Goal: Transaction & Acquisition: Book appointment/travel/reservation

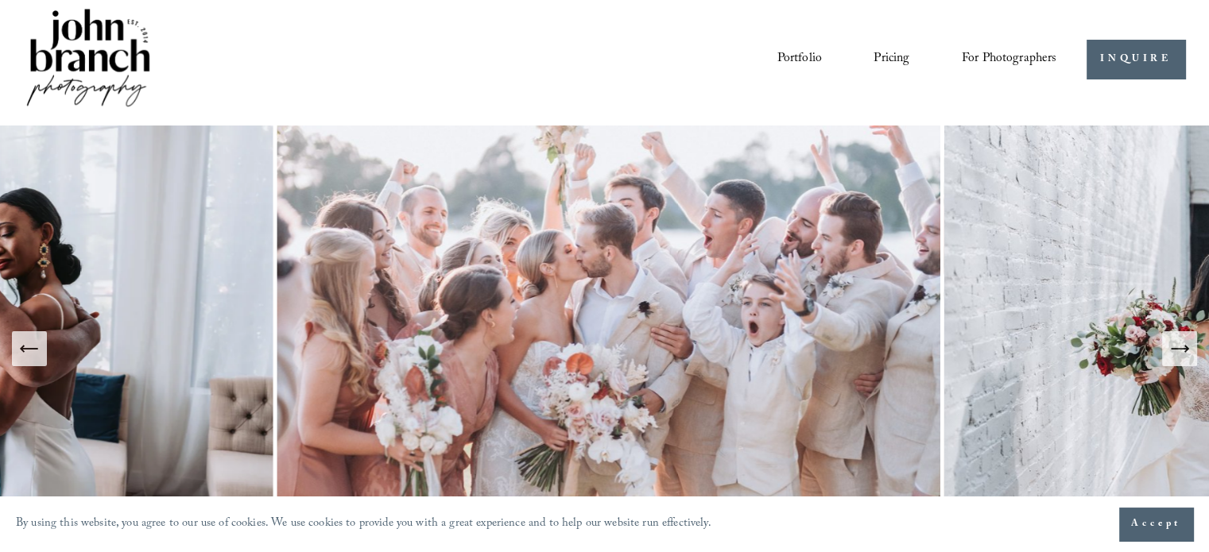
scroll to position [79, 0]
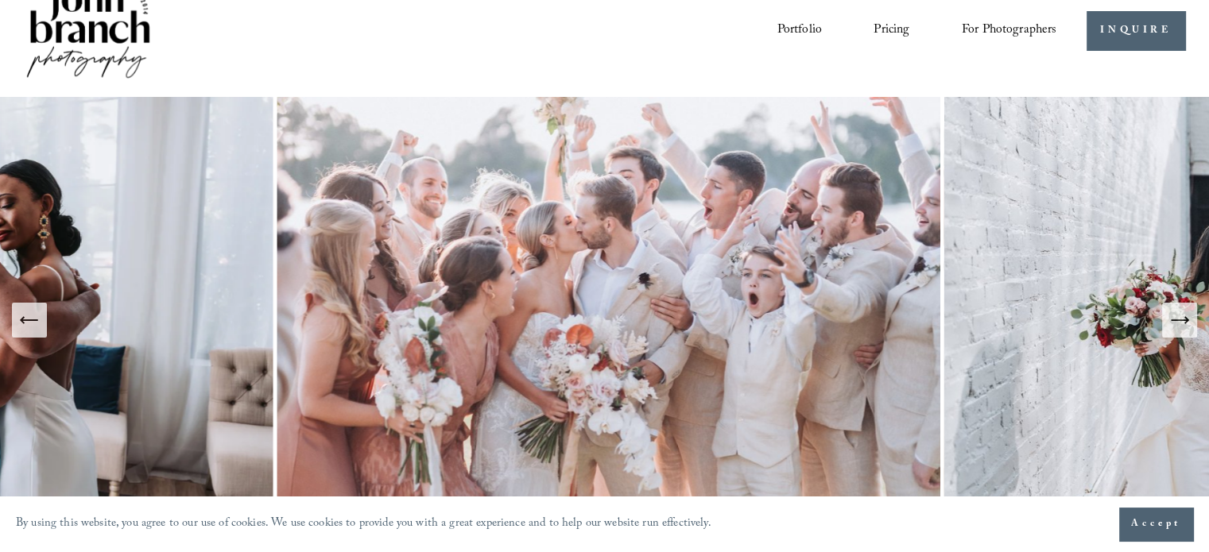
click at [1182, 318] on icon "Next Slide" at bounding box center [1179, 320] width 22 height 22
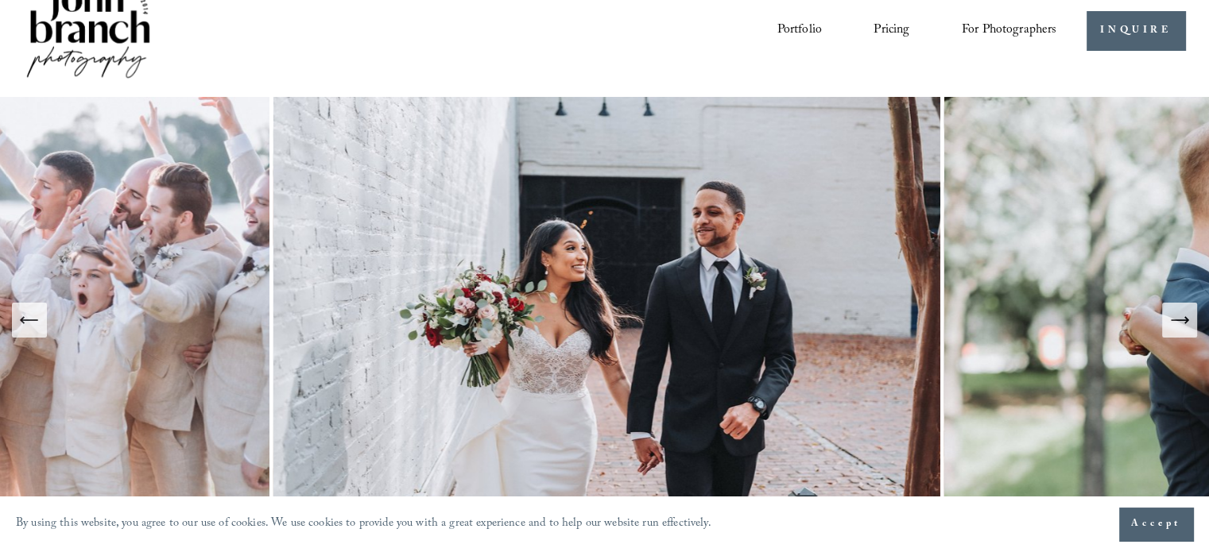
click at [1182, 318] on icon "Next Slide" at bounding box center [1179, 320] width 22 height 22
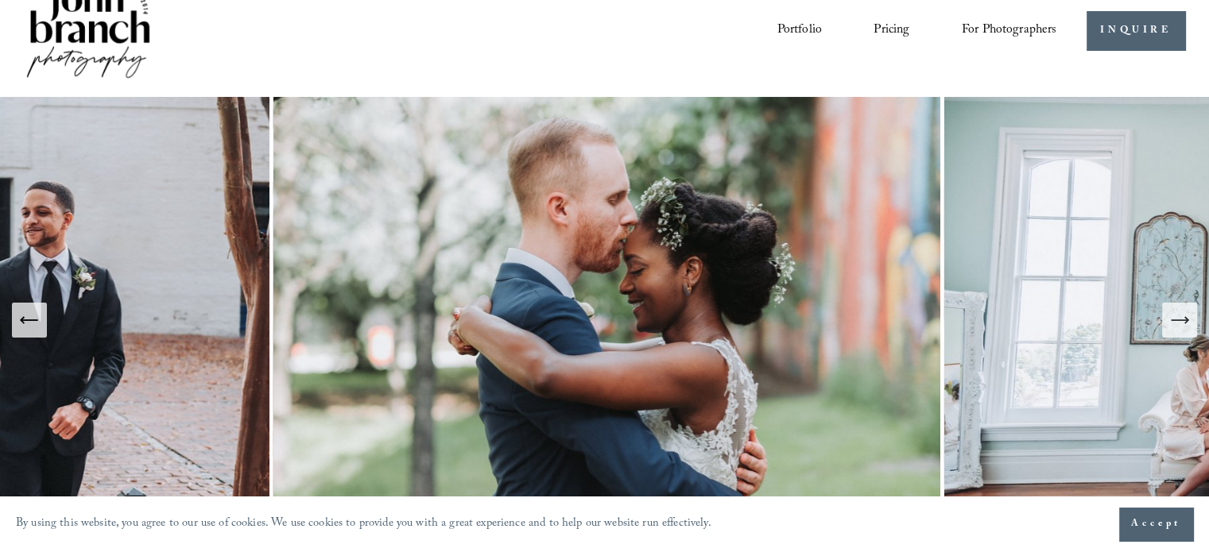
click at [1182, 318] on icon "Next Slide" at bounding box center [1179, 320] width 22 height 22
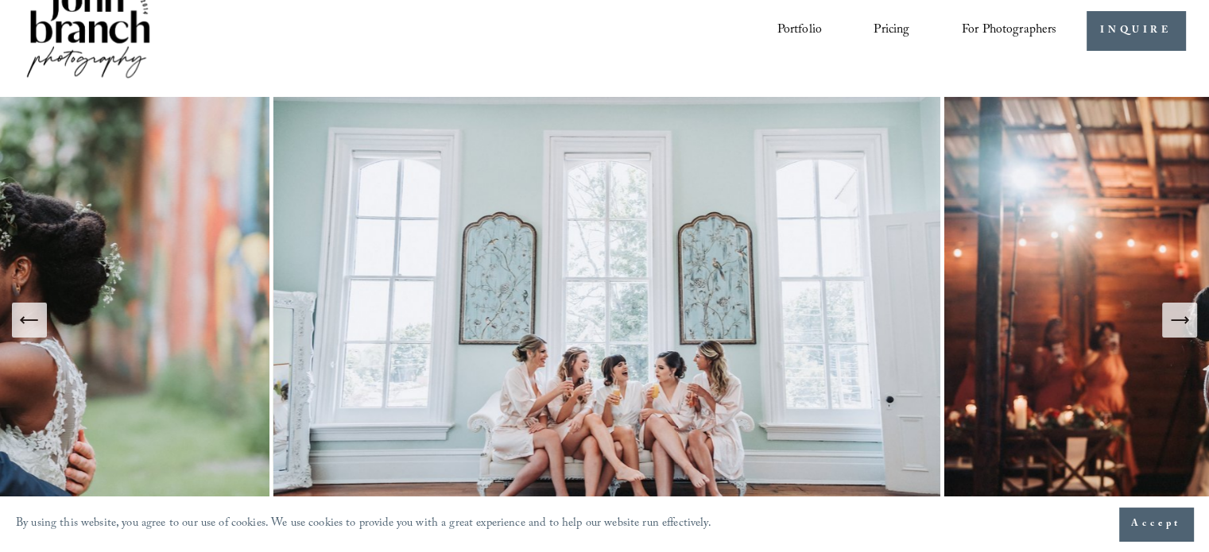
click at [1182, 318] on icon "Next Slide" at bounding box center [1179, 320] width 22 height 22
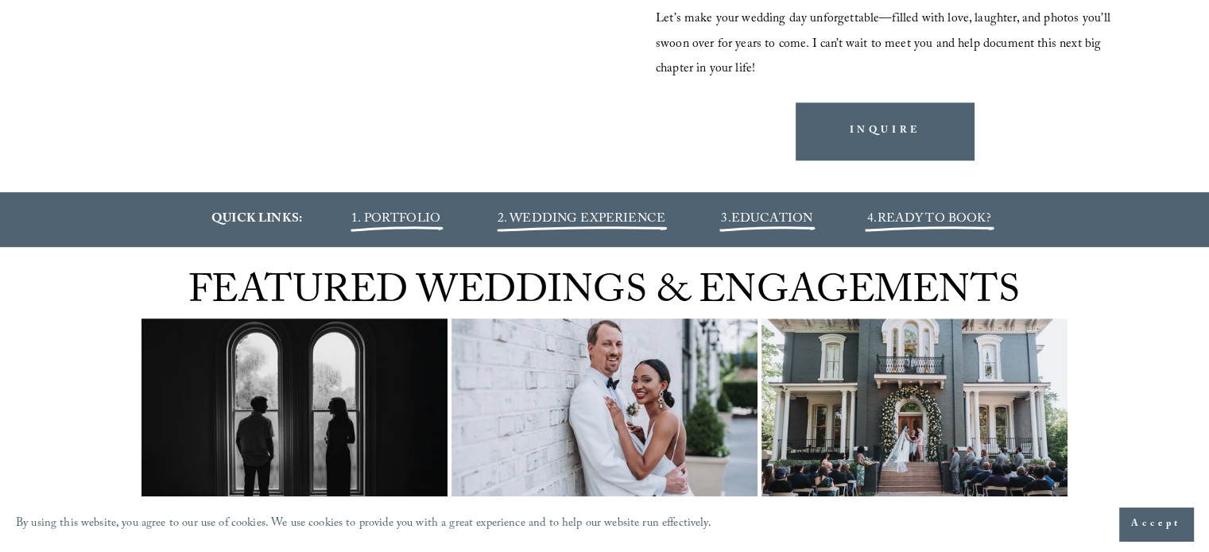
scroll to position [1669, 0]
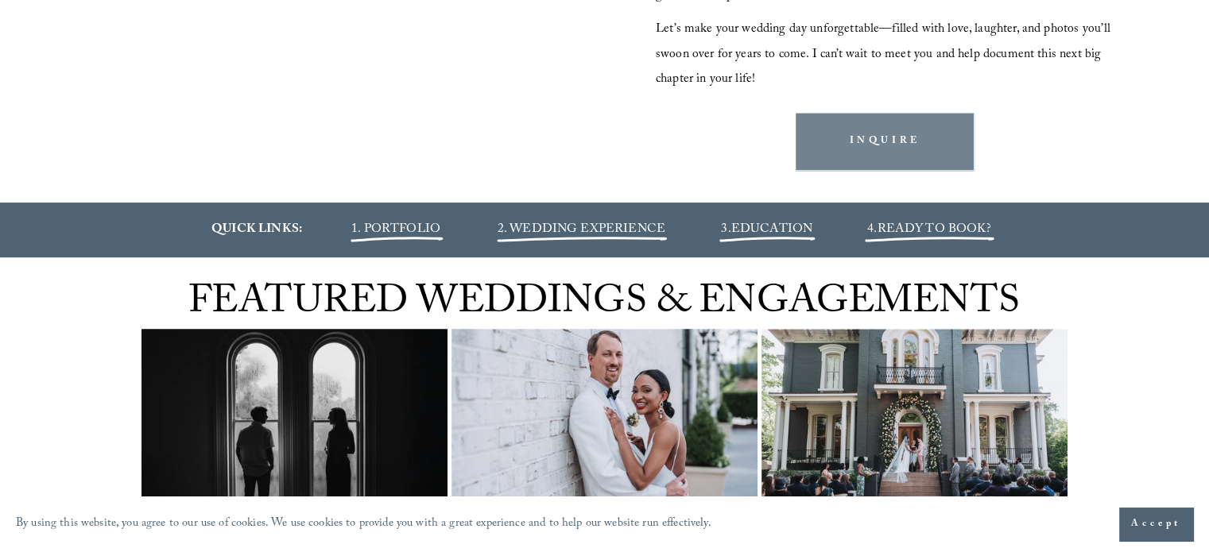
click at [871, 151] on link "INQUIRE" at bounding box center [884, 141] width 178 height 56
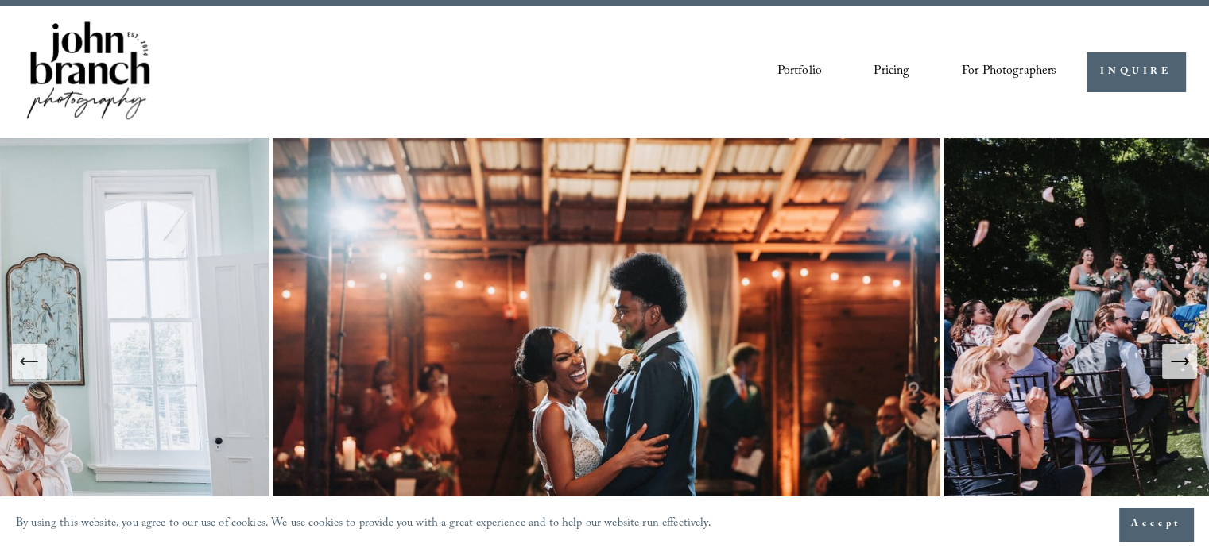
scroll to position [0, 0]
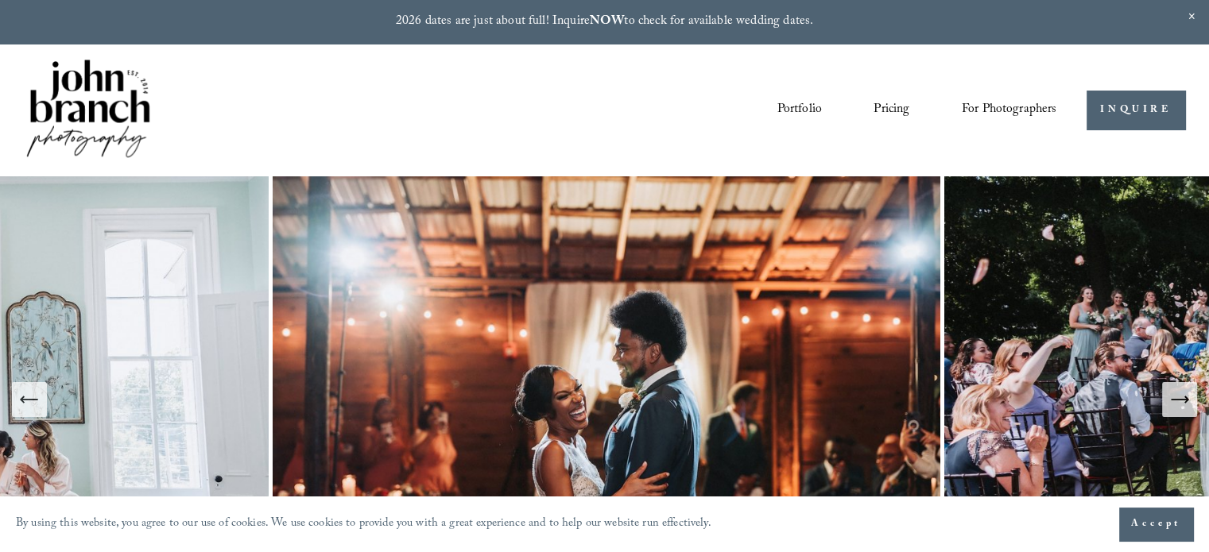
click at [979, 102] on span "For Photographers" at bounding box center [1008, 110] width 95 height 25
click at [868, 121] on nav "Portfolio Pricing For Photographers Presets Education Courses Blog" at bounding box center [916, 110] width 280 height 27
click at [880, 104] on link "Pricing" at bounding box center [891, 110] width 36 height 27
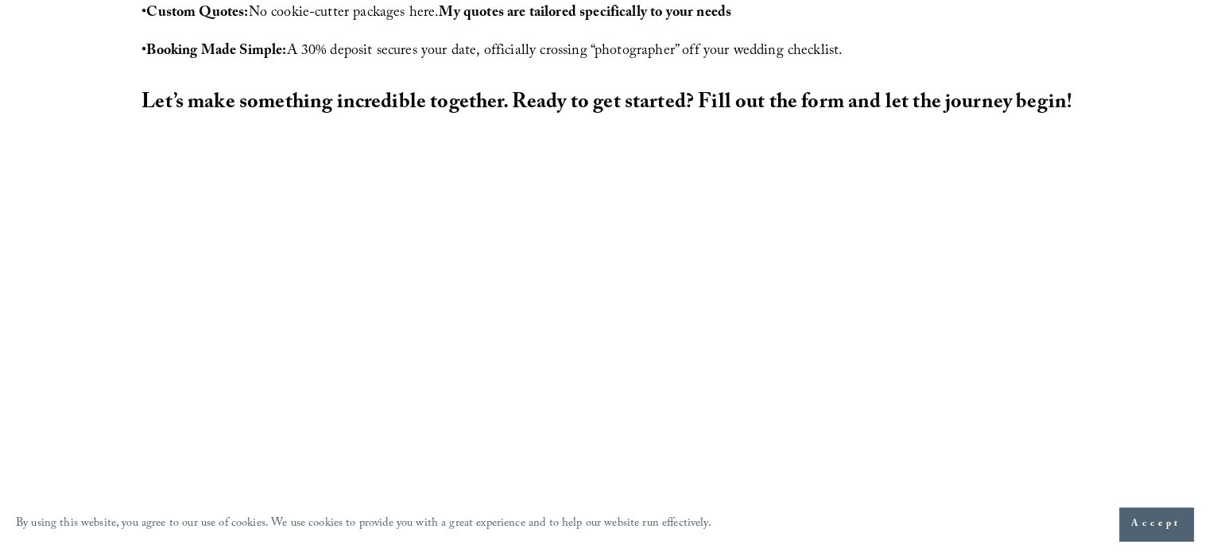
scroll to position [953, 0]
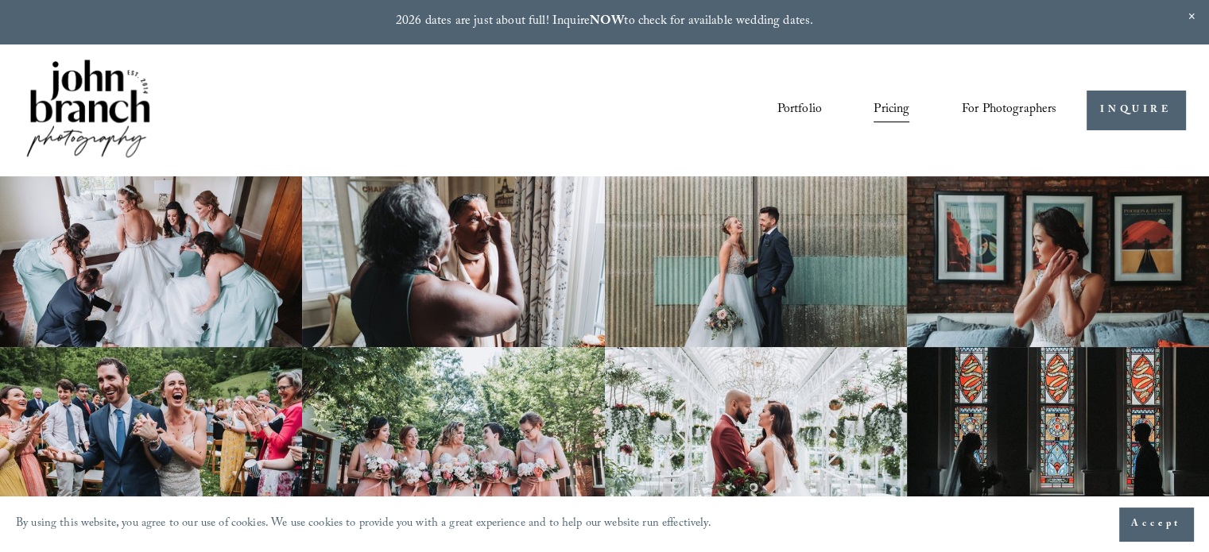
click at [1004, 101] on span "For Photographers" at bounding box center [1008, 110] width 95 height 25
